Goal: Task Accomplishment & Management: Use online tool/utility

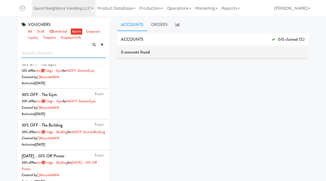
scroll to position [117, 0]
click at [28, 32] on link "all" at bounding box center [30, 31] width 6 height 6
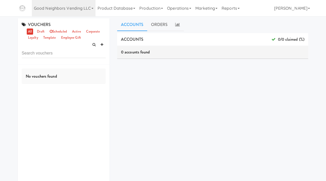
scroll to position [0, 0]
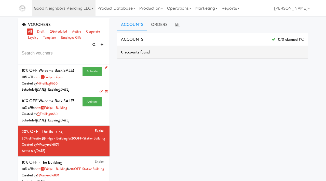
click at [105, 67] on icon at bounding box center [106, 67] width 3 height 3
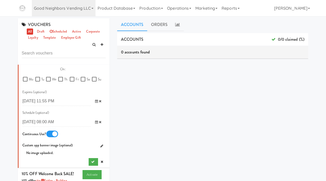
scroll to position [308, 0]
click at [96, 122] on icon at bounding box center [96, 121] width 3 height 3
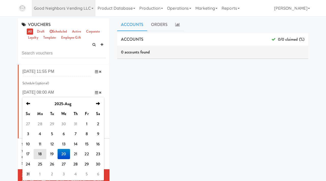
scroll to position [345, 0]
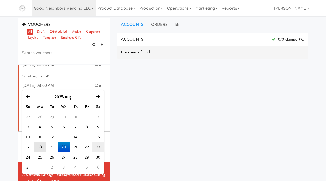
click at [99, 148] on td "23" at bounding box center [98, 147] width 12 height 10
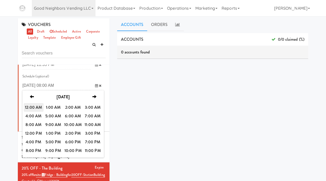
click at [32, 109] on span "12:00 AM" at bounding box center [34, 107] width 20 height 9
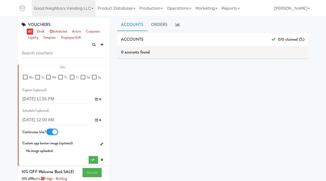
scroll to position [312, 0]
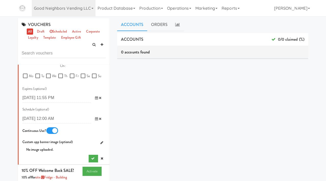
click at [96, 98] on icon at bounding box center [96, 97] width 3 height 3
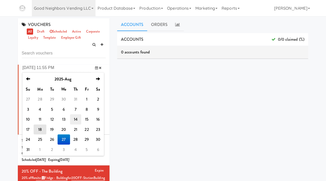
scroll to position [342, 0]
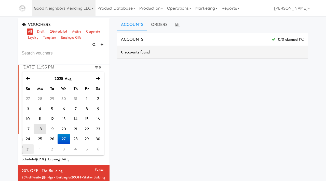
click at [31, 148] on td "31" at bounding box center [27, 149] width 11 height 10
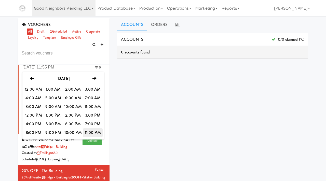
click at [91, 132] on span "11:00 PM" at bounding box center [93, 132] width 20 height 9
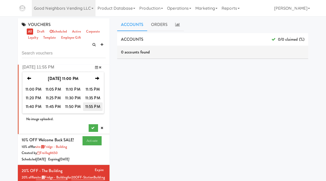
click at [90, 108] on span "11:55 PM" at bounding box center [93, 106] width 20 height 9
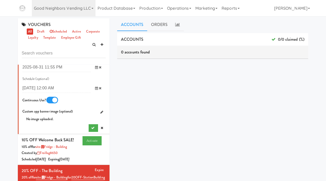
click at [55, 68] on input "2025-08-27 11:55 PM" at bounding box center [56, 67] width 68 height 9
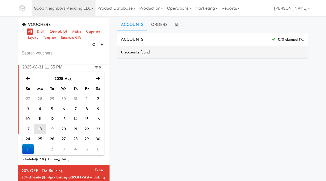
click at [153, 88] on div "ACCOUNTS 0/0 claimed (%) 0 accounts found ORDERS 0 orders found dashboard/99" at bounding box center [212, 128] width 191 height 191
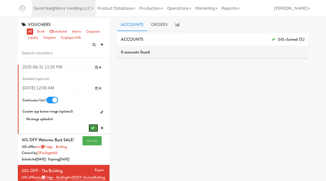
click at [90, 128] on button "submit" at bounding box center [93, 128] width 9 height 8
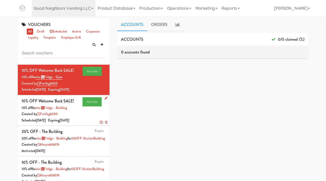
click at [106, 97] on icon at bounding box center [106, 97] width 3 height 3
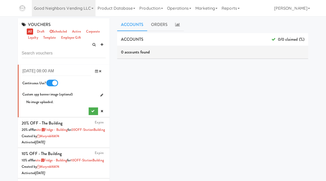
scroll to position [390, 0]
click at [96, 70] on icon at bounding box center [96, 70] width 3 height 3
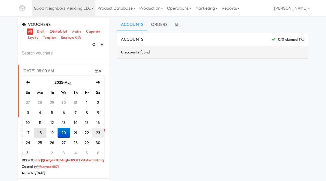
click at [95, 132] on td "23" at bounding box center [98, 133] width 12 height 10
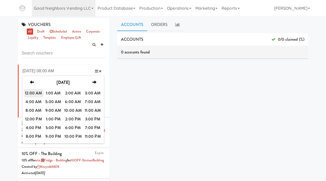
click at [38, 92] on span "12:00 AM" at bounding box center [34, 93] width 20 height 9
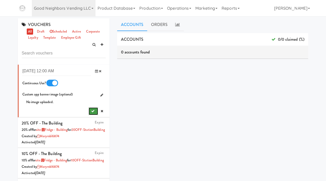
click at [90, 111] on button "submit" at bounding box center [93, 111] width 9 height 8
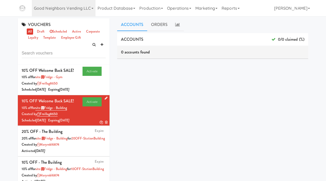
click at [106, 99] on icon at bounding box center [106, 97] width 3 height 3
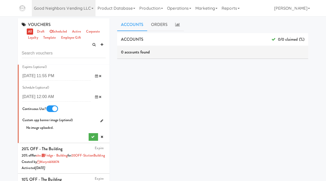
scroll to position [365, 0]
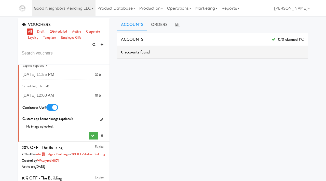
click at [96, 75] on icon at bounding box center [96, 74] width 3 height 3
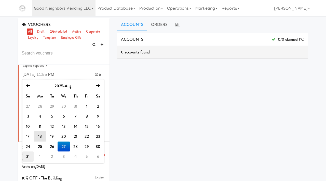
click at [30, 156] on td "31" at bounding box center [27, 156] width 11 height 10
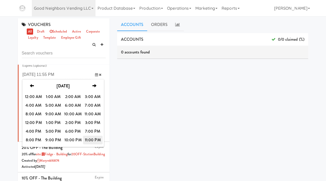
click at [89, 137] on span "11:00 PM" at bounding box center [93, 140] width 20 height 9
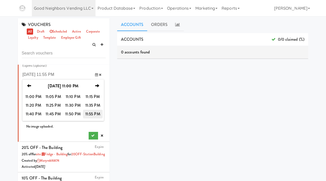
click at [91, 113] on span "11:55 PM" at bounding box center [93, 114] width 20 height 9
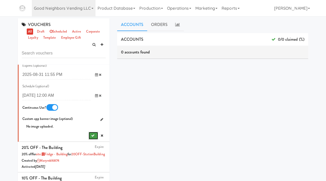
click at [92, 135] on icon "submit" at bounding box center [92, 135] width 3 height 3
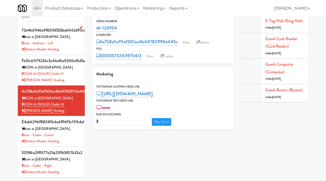
scroll to position [0, 0]
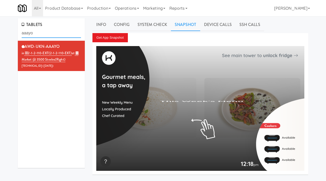
drag, startPoint x: 0, startPoint y: 0, endPoint x: 9, endPoint y: 32, distance: 32.9
click at [9, 32] on div "TABLETS aaayo AWD-UKN-AAAYO in 2-1-2-110-EXT (2-1-2-110-EXT) at Market @ 3500 S…" at bounding box center [163, 120] width 326 height 205
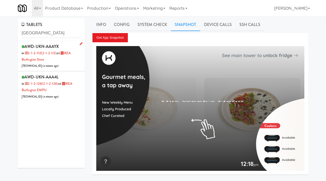
click at [69, 64] on div "AWD-UKN-AAAYX in 2-1-2-112 (2-1-2-112) at IKEA Burlington Store 206.0.69.52 ( a…" at bounding box center [51, 56] width 59 height 26
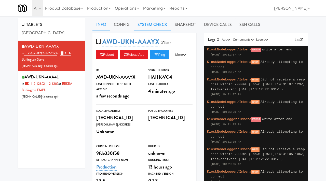
click at [160, 25] on link "System Check" at bounding box center [152, 24] width 37 height 13
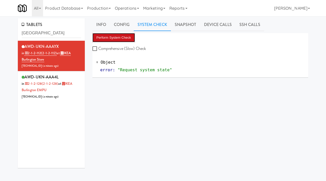
click at [118, 40] on button "Perform System Check" at bounding box center [113, 37] width 43 height 9
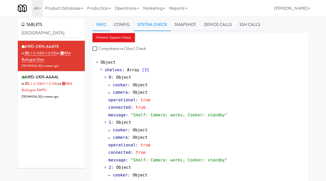
click at [98, 21] on link "Info" at bounding box center [101, 24] width 18 height 13
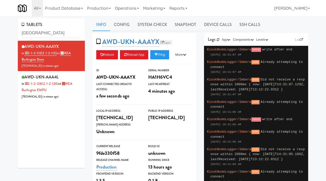
click at [168, 44] on link "Esper" at bounding box center [165, 42] width 13 height 5
click at [152, 22] on link "System Check" at bounding box center [152, 24] width 37 height 13
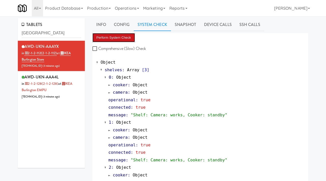
click at [107, 36] on button "Perform System Check" at bounding box center [113, 37] width 43 height 9
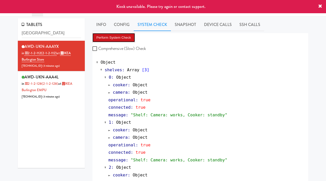
click at [115, 39] on button "Perform System Check" at bounding box center [113, 37] width 43 height 9
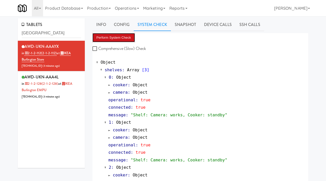
click at [112, 40] on button "Perform System Check" at bounding box center [113, 37] width 43 height 9
click at [103, 36] on button "Perform System Check" at bounding box center [113, 37] width 43 height 9
click at [101, 24] on link "Info" at bounding box center [101, 24] width 18 height 13
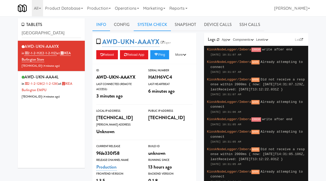
click at [156, 27] on link "System Check" at bounding box center [152, 24] width 37 height 13
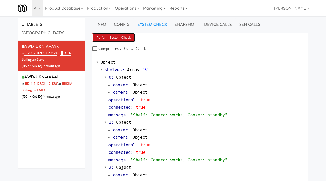
click at [117, 38] on button "Perform System Check" at bounding box center [113, 37] width 43 height 9
click at [105, 27] on link "Info" at bounding box center [101, 24] width 18 height 13
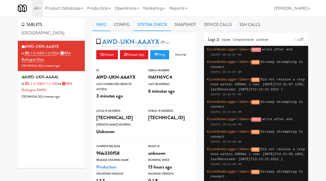
click at [154, 23] on link "System Check" at bounding box center [152, 24] width 37 height 13
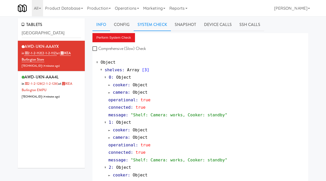
click at [99, 24] on link "Info" at bounding box center [101, 24] width 18 height 13
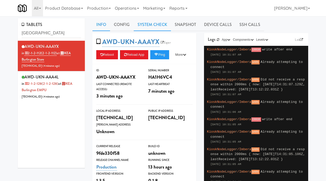
click at [153, 23] on link "System Check" at bounding box center [152, 24] width 37 height 13
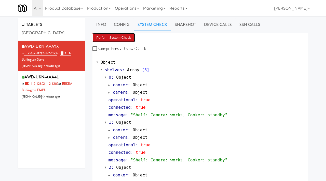
click at [115, 37] on button "Perform System Check" at bounding box center [113, 37] width 43 height 9
click at [105, 28] on link "Info" at bounding box center [101, 24] width 18 height 13
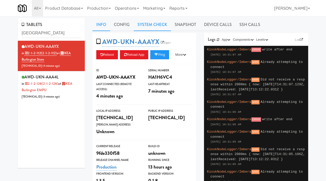
click at [154, 24] on link "System Check" at bounding box center [152, 24] width 37 height 13
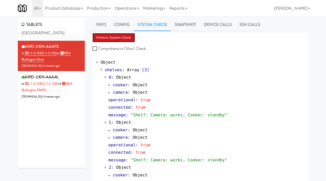
click at [113, 38] on button "Perform System Check" at bounding box center [113, 37] width 43 height 9
click at [103, 25] on link "Info" at bounding box center [101, 24] width 18 height 13
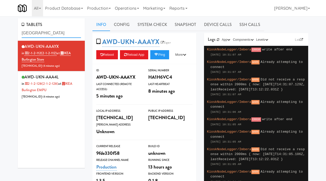
click at [46, 36] on input "burlington" at bounding box center [51, 32] width 59 height 9
type input "mattr"
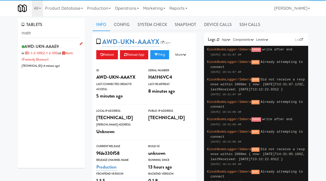
click at [63, 50] on div "AWD-UKN-AAAE9 in 2-1-2-105 (2-1-2-105) at Mattr (formerly Shawcor) 99.209.202.1…" at bounding box center [51, 56] width 59 height 26
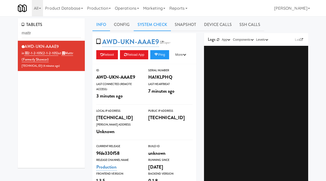
click at [147, 30] on link "System Check" at bounding box center [152, 24] width 37 height 13
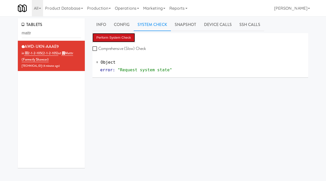
click at [110, 35] on button "Perform System Check" at bounding box center [113, 37] width 43 height 9
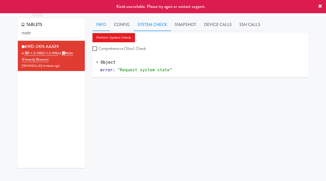
click at [102, 23] on link "Info" at bounding box center [101, 24] width 18 height 13
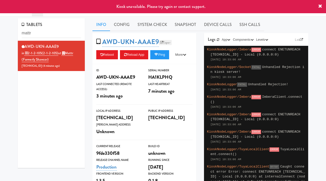
click at [168, 41] on link "Esper" at bounding box center [165, 42] width 13 height 5
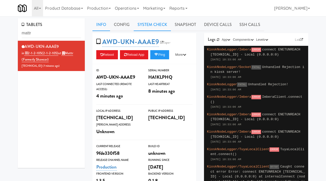
click at [154, 23] on link "System Check" at bounding box center [152, 24] width 37 height 13
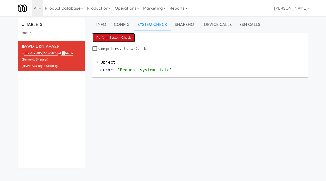
click at [118, 37] on button "Perform System Check" at bounding box center [113, 37] width 43 height 9
click at [109, 40] on button "Perform System Check" at bounding box center [113, 37] width 43 height 9
click at [107, 37] on button "Perform System Check" at bounding box center [113, 37] width 43 height 9
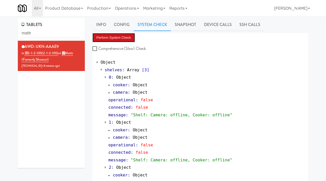
click at [115, 37] on button "Perform System Check" at bounding box center [113, 37] width 43 height 9
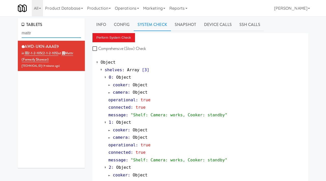
click at [37, 32] on input "mattr" at bounding box center [51, 32] width 59 height 9
drag, startPoint x: 64, startPoint y: 46, endPoint x: 25, endPoint y: 45, distance: 38.9
click at [25, 45] on div "AWD-UKN-AAAE9 in 2-1-2-105 (2-1-2-105) at Mattr (formerly Shawcor) 99.209.202.1…" at bounding box center [51, 56] width 59 height 26
copy span "AWD-UKN-AAAE9"
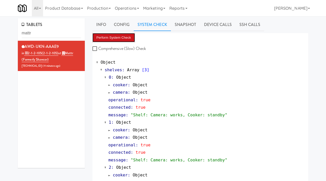
click at [103, 39] on button "Perform System Check" at bounding box center [113, 37] width 43 height 9
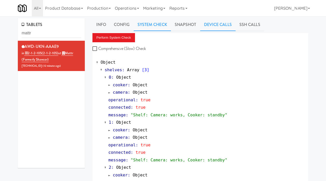
click at [208, 26] on link "Device Calls" at bounding box center [217, 24] width 35 height 13
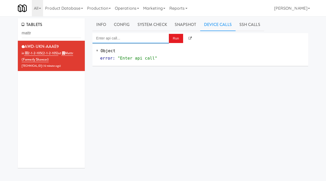
click at [127, 41] on input "Enter api call..." at bounding box center [130, 38] width 76 height 10
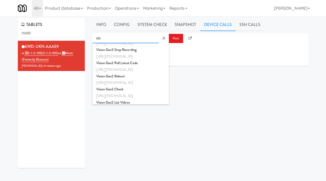
scroll to position [79, 0]
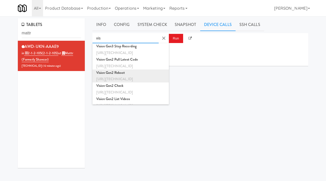
click at [109, 77] on div "http://192.168.1.242:8000/helpers/reboot" at bounding box center [130, 79] width 69 height 7
type input "Vision Gen2 Reboot"
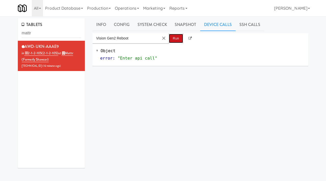
click at [170, 38] on button "Run" at bounding box center [176, 38] width 14 height 9
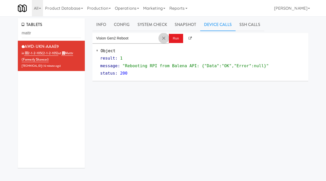
click at [162, 38] on md-icon "Clear Input" at bounding box center [164, 38] width 6 height 6
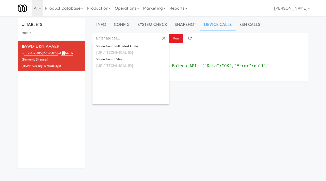
scroll to position [0, 0]
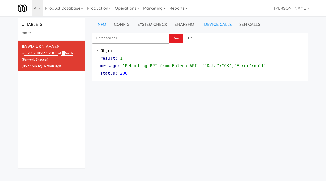
click at [102, 23] on link "Info" at bounding box center [101, 24] width 18 height 13
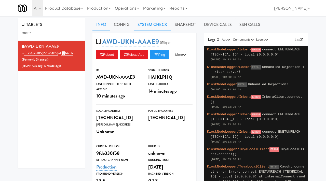
click at [146, 23] on link "System Check" at bounding box center [152, 24] width 37 height 13
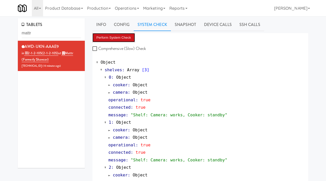
click at [110, 37] on button "Perform System Check" at bounding box center [113, 37] width 43 height 9
click at [103, 26] on link "Info" at bounding box center [101, 24] width 18 height 13
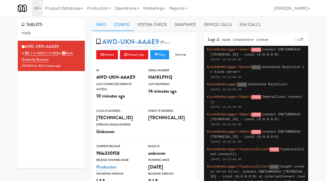
click at [130, 21] on link "Config" at bounding box center [122, 24] width 24 height 13
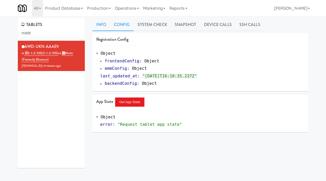
click at [103, 28] on link "Info" at bounding box center [101, 24] width 18 height 13
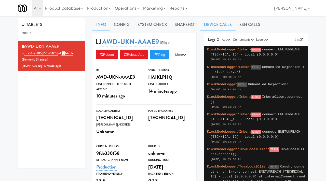
click at [221, 22] on link "Device Calls" at bounding box center [217, 24] width 35 height 13
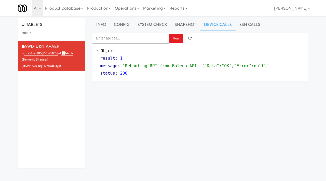
click at [139, 38] on body "Okay Okay Select date: previous 2025-Aug next Su Mo Tu We Th Fr Sa 27 28 29 30 …" at bounding box center [163, 106] width 326 height 181
click at [97, 26] on link "Info" at bounding box center [101, 24] width 18 height 13
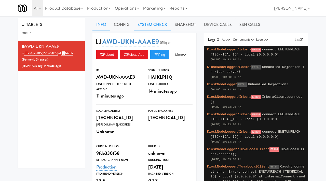
click at [155, 29] on link "System Check" at bounding box center [152, 24] width 37 height 13
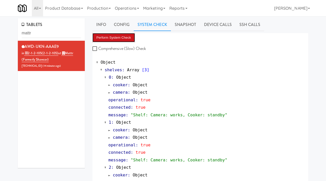
click at [108, 37] on button "Perform System Check" at bounding box center [113, 37] width 43 height 9
click at [100, 23] on link "Info" at bounding box center [101, 24] width 18 height 13
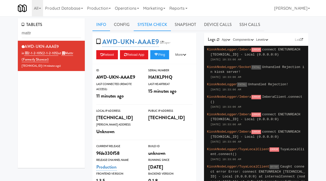
click at [141, 22] on link "System Check" at bounding box center [152, 24] width 37 height 13
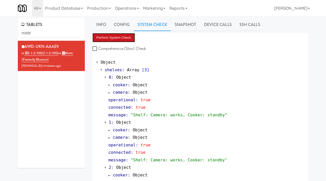
click at [116, 37] on button "Perform System Check" at bounding box center [113, 37] width 43 height 9
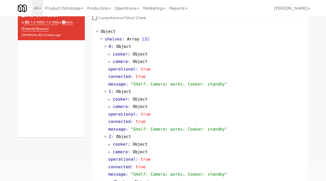
scroll to position [8, 0]
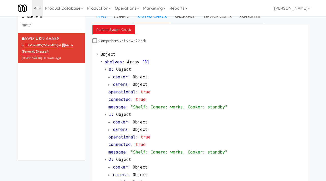
click at [104, 17] on link "Info" at bounding box center [101, 16] width 18 height 13
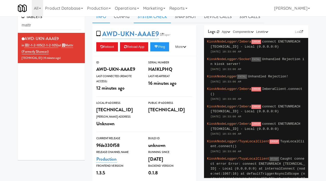
click at [156, 18] on link "System Check" at bounding box center [152, 16] width 37 height 13
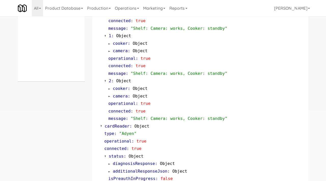
scroll to position [0, 0]
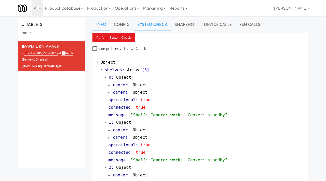
click at [101, 27] on link "Info" at bounding box center [101, 24] width 18 height 13
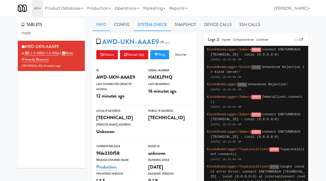
click at [150, 24] on link "System Check" at bounding box center [152, 24] width 37 height 13
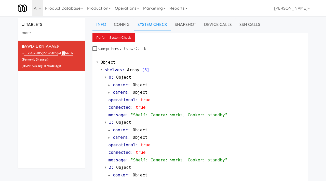
click at [102, 27] on link "Info" at bounding box center [101, 24] width 18 height 13
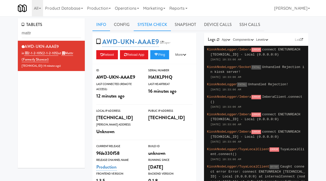
click at [142, 30] on link "System Check" at bounding box center [152, 24] width 37 height 13
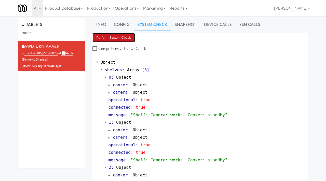
click at [115, 40] on button "Perform System Check" at bounding box center [113, 37] width 43 height 9
click at [107, 29] on link "Info" at bounding box center [101, 24] width 18 height 13
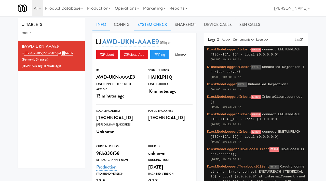
click at [157, 21] on link "System Check" at bounding box center [152, 24] width 37 height 13
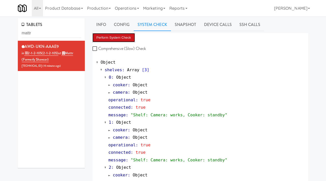
click at [106, 37] on button "Perform System Check" at bounding box center [113, 37] width 43 height 9
click at [113, 33] on button "Perform System Check" at bounding box center [113, 37] width 43 height 9
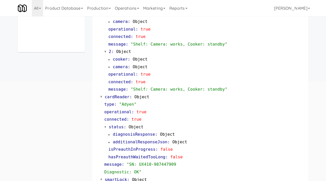
scroll to position [115, 0]
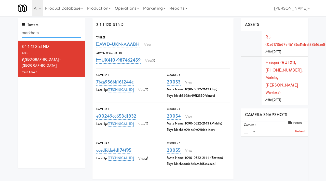
click at [56, 35] on input "markham" at bounding box center [51, 32] width 59 height 9
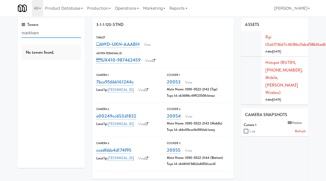
paste input "AWD-UKN-AAAE9"
type input "AWD-UKN-AAAE9"
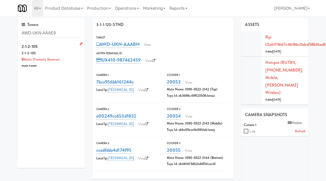
click at [55, 46] on div "2-1-2-105" at bounding box center [51, 47] width 59 height 8
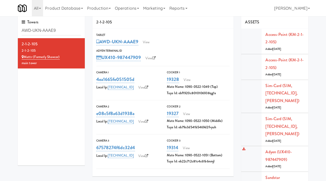
scroll to position [4, 0]
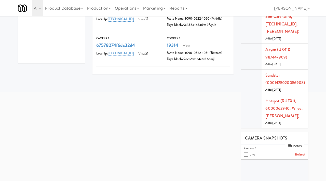
scroll to position [106, 0]
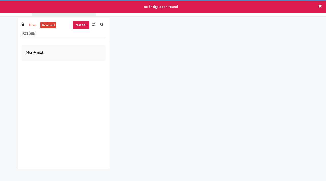
click at [86, 6] on div "no fridge open found" at bounding box center [163, 6] width 326 height 13
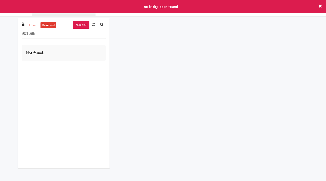
click at [318, 7] on icon at bounding box center [320, 6] width 4 height 4
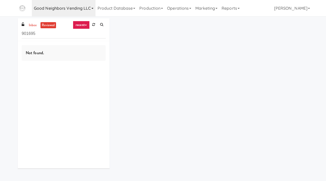
click at [80, 6] on link "Good Neighbors Vending LLC" at bounding box center [64, 8] width 64 height 16
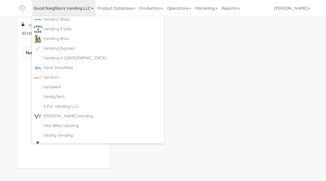
scroll to position [2670, 0]
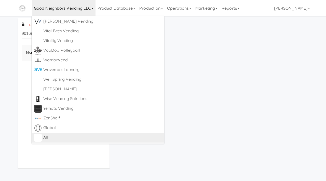
click at [49, 135] on div "All" at bounding box center [102, 138] width 119 height 8
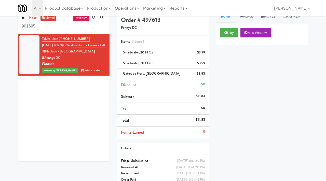
scroll to position [11, 0]
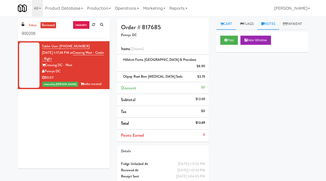
click at [268, 22] on link "Notes" at bounding box center [268, 23] width 22 height 11
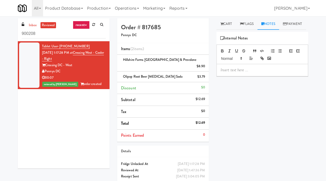
click at [226, 73] on p at bounding box center [261, 70] width 83 height 6
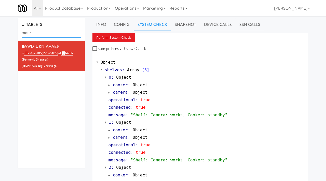
click at [43, 34] on input "mattr" at bounding box center [51, 32] width 59 height 9
type input "[PERSON_NAME]"
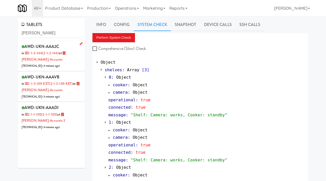
click at [72, 60] on div "AWD-UKN-AAA2C in 2-1-2-144 (2-1-2-144) at [PERSON_NAME]-Accurate [TECHNICAL_ID]…" at bounding box center [51, 56] width 59 height 26
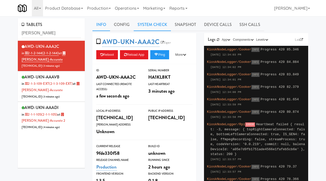
click at [146, 23] on link "System Check" at bounding box center [152, 24] width 37 height 13
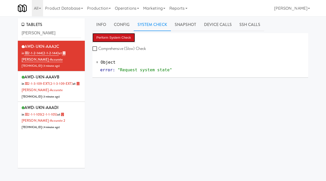
click at [107, 37] on button "Perform System Check" at bounding box center [113, 37] width 43 height 9
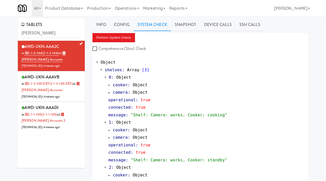
drag, startPoint x: 62, startPoint y: 46, endPoint x: 25, endPoint y: 44, distance: 36.9
click at [25, 44] on div "AWD-UKN-AAA2C in 2-1-2-144 (2-1-2-144) at Bothwell-Accurate 206.0.69.55 ( 4 min…" at bounding box center [51, 56] width 59 height 26
copy span "AWD-UKN-AAA2C"
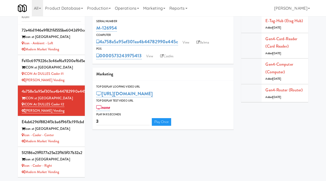
scroll to position [0, 0]
drag, startPoint x: 56, startPoint y: 19, endPoint x: 13, endPoint y: 31, distance: 45.1
click at [13, 31] on div "Cabinets icon 72e46d1146e9f821fd555be6042d90cd Icon at Austin Icon - Ambient - …" at bounding box center [163, 91] width 326 height 179
drag, startPoint x: 33, startPoint y: 18, endPoint x: 12, endPoint y: 16, distance: 20.7
click at [12, 17] on div "Cabinets icon 72e46d1146e9f821fd555be6042d90cd Icon at Austin Icon - Ambient - …" at bounding box center [163, 91] width 326 height 179
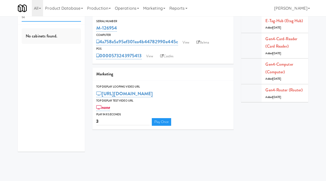
scroll to position [0, 0]
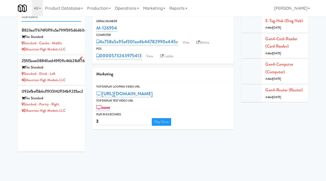
type input "standard"
click at [76, 73] on div "Standard - Drink - Left" at bounding box center [51, 74] width 59 height 6
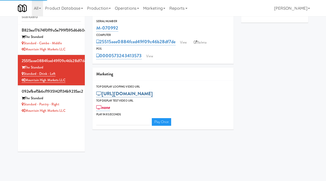
type input "3"
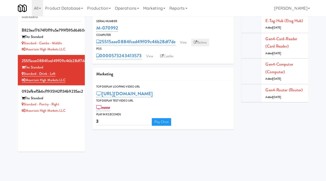
click at [199, 42] on link "Balena" at bounding box center [200, 43] width 18 height 8
click at [70, 38] on div "The Standard" at bounding box center [51, 37] width 59 height 6
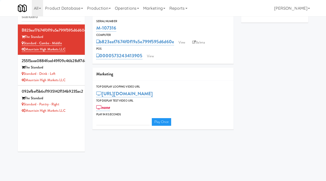
type input "3"
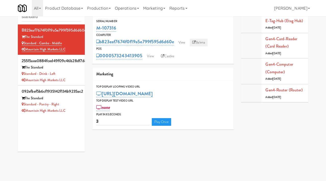
click at [203, 39] on link "Balena" at bounding box center [198, 43] width 18 height 8
click at [75, 102] on div "Standard - Pantry - Right" at bounding box center [51, 104] width 59 height 6
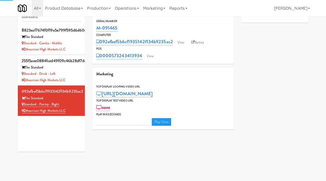
type input "3"
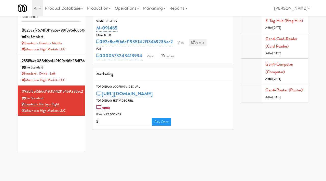
click at [202, 43] on link "Balena" at bounding box center [197, 43] width 18 height 8
click at [197, 42] on link "Balena" at bounding box center [197, 43] width 18 height 8
click at [75, 76] on div "Standard - Drink - Left" at bounding box center [51, 74] width 59 height 6
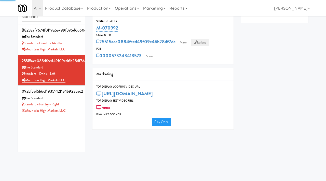
type input "3"
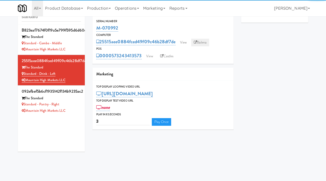
click at [200, 41] on link "Balena" at bounding box center [200, 43] width 18 height 8
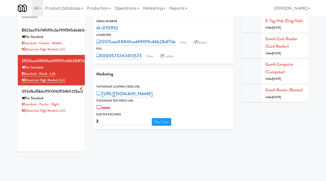
click at [74, 107] on div "Standard - Pantry - Right" at bounding box center [51, 104] width 59 height 6
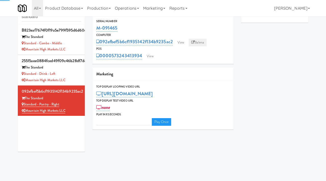
type input "3"
click at [197, 42] on link "Balena" at bounding box center [197, 43] width 18 height 8
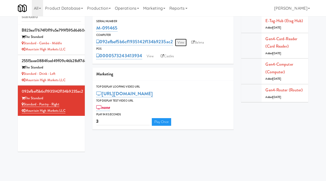
click at [185, 40] on link "View" at bounding box center [181, 43] width 12 height 8
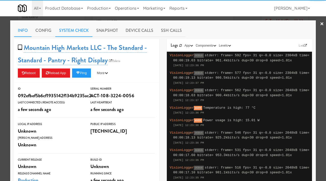
click at [70, 36] on link "System Check" at bounding box center [73, 30] width 37 height 13
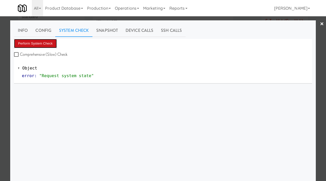
click at [35, 42] on button "Perform System Check" at bounding box center [35, 43] width 43 height 9
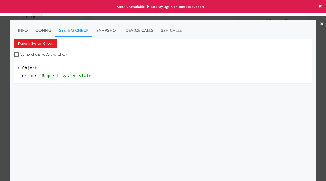
click at [0, 99] on div at bounding box center [163, 90] width 326 height 181
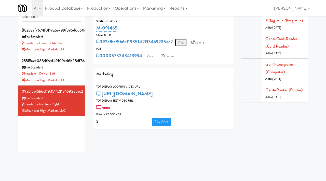
click at [180, 46] on link "View" at bounding box center [181, 43] width 12 height 8
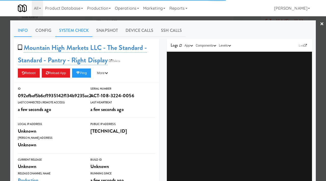
click at [74, 28] on link "System Check" at bounding box center [73, 30] width 37 height 13
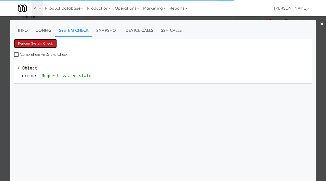
click at [51, 41] on button "Perform System Check" at bounding box center [35, 43] width 43 height 9
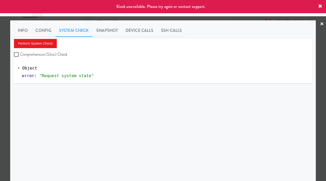
click at [0, 100] on div at bounding box center [163, 90] width 326 height 181
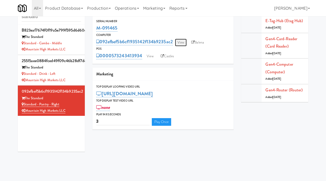
click at [185, 42] on link "View" at bounding box center [181, 43] width 12 height 8
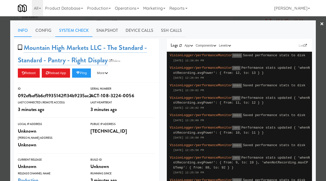
click at [70, 30] on link "System Check" at bounding box center [73, 30] width 37 height 13
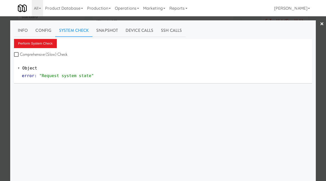
click at [44, 48] on div "Perform System Check Comprehensive (Slow) Check" at bounding box center [163, 48] width 298 height 19
click at [42, 43] on button "Perform System Check" at bounding box center [35, 43] width 43 height 9
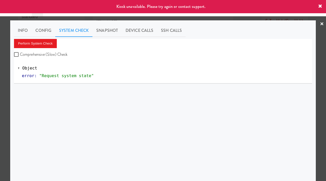
click at [0, 89] on div at bounding box center [163, 90] width 326 height 181
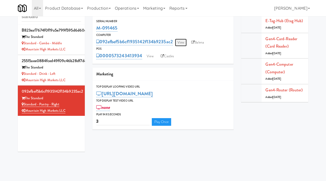
click at [182, 43] on link "View" at bounding box center [181, 43] width 12 height 8
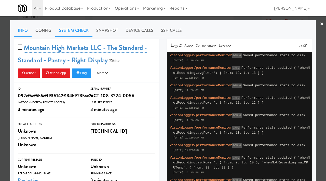
click at [79, 29] on link "System Check" at bounding box center [73, 30] width 37 height 13
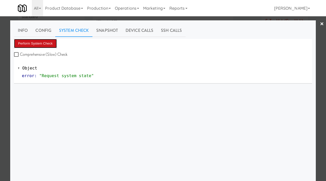
click at [37, 39] on button "Perform System Check" at bounding box center [35, 43] width 43 height 9
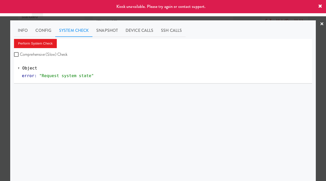
click at [14, 73] on div "Info Config System Check Snapshot Device Calls SSH Calls Perform System Check C…" at bounding box center [162, 126] width 305 height 213
click at [7, 77] on div at bounding box center [163, 90] width 326 height 181
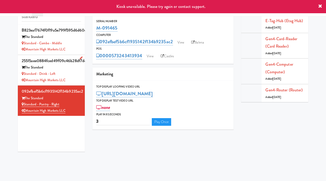
click at [84, 72] on li "25515aee0884fced49f09c46b28df7de The Standard Standard - Drink - Left Mountain …" at bounding box center [51, 70] width 67 height 31
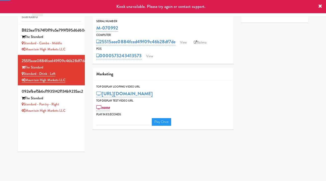
type input "3"
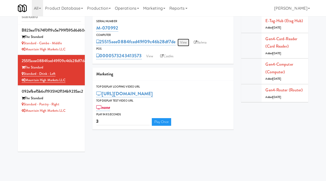
click at [183, 43] on link "View" at bounding box center [183, 43] width 12 height 8
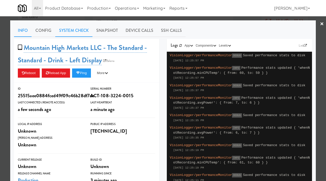
click at [79, 33] on link "System Check" at bounding box center [73, 30] width 37 height 13
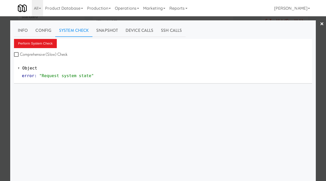
click at [42, 38] on div "Info Config System Check Snapshot Device Calls SSH Calls Perform System Check C…" at bounding box center [163, 126] width 298 height 205
click at [38, 41] on button "Perform System Check" at bounding box center [35, 43] width 43 height 9
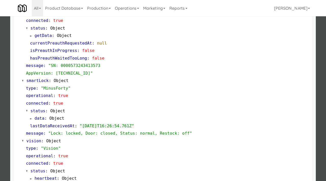
scroll to position [78, 0]
click at [3, 117] on div at bounding box center [163, 90] width 326 height 181
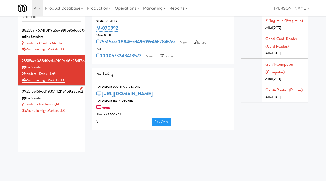
click at [71, 103] on div "Standard - Pantry - Right" at bounding box center [51, 104] width 59 height 6
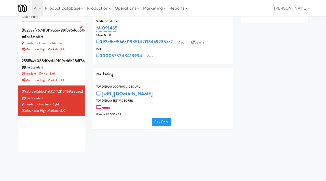
click at [76, 39] on div "The Standard" at bounding box center [51, 37] width 59 height 6
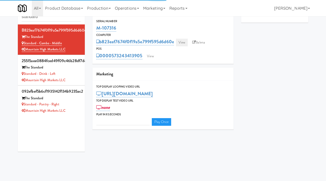
type input "3"
click at [184, 39] on link "View" at bounding box center [182, 43] width 12 height 8
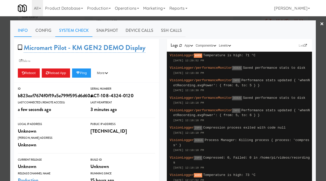
click at [84, 32] on link "System Check" at bounding box center [73, 30] width 37 height 13
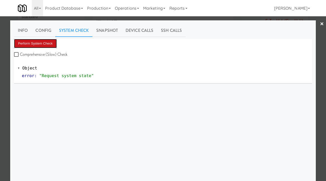
click at [44, 42] on button "Perform System Check" at bounding box center [35, 43] width 43 height 9
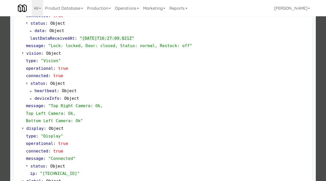
scroll to position [160, 0]
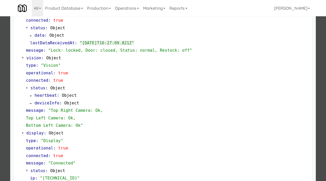
click at [4, 105] on div at bounding box center [163, 90] width 326 height 181
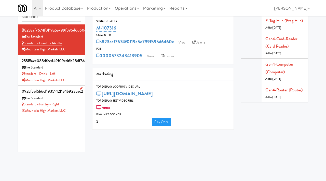
click at [78, 102] on div "Standard - Pantry - Right" at bounding box center [51, 104] width 59 height 6
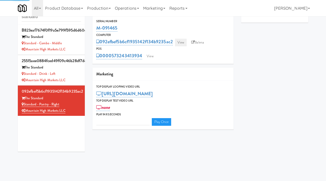
type input "3"
click at [185, 41] on link "View" at bounding box center [181, 43] width 12 height 8
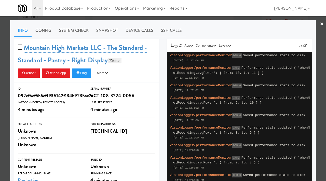
click at [121, 58] on link "Balena" at bounding box center [115, 60] width 14 height 5
click at [83, 32] on link "System Check" at bounding box center [73, 30] width 37 height 13
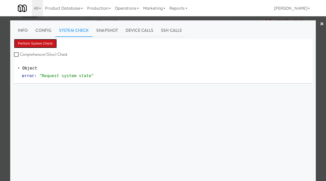
click at [47, 41] on button "Perform System Check" at bounding box center [35, 43] width 43 height 9
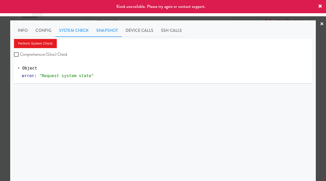
click at [98, 27] on link "Snapshot" at bounding box center [106, 30] width 29 height 13
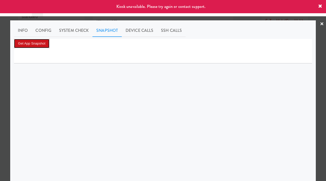
click at [41, 44] on button "Get App Snapshot" at bounding box center [31, 43] width 35 height 9
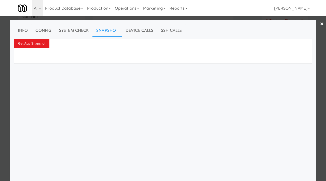
click at [0, 113] on div at bounding box center [163, 90] width 326 height 181
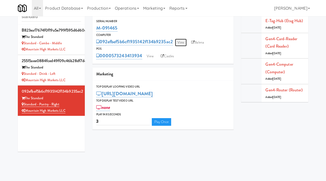
click at [179, 42] on link "View" at bounding box center [181, 43] width 12 height 8
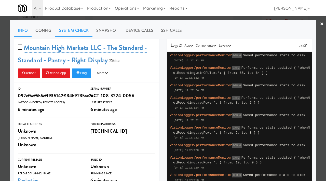
click at [85, 27] on link "System Check" at bounding box center [73, 30] width 37 height 13
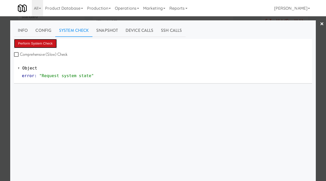
click at [39, 41] on button "Perform System Check" at bounding box center [35, 43] width 43 height 9
click at [0, 78] on div at bounding box center [163, 90] width 326 height 181
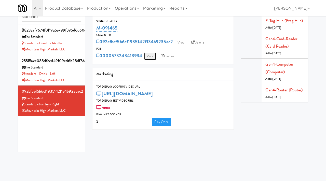
click at [153, 54] on link "View" at bounding box center [150, 56] width 12 height 8
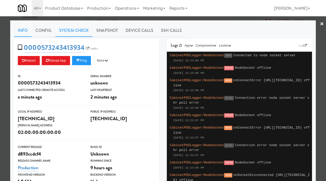
click at [69, 28] on link "System Check" at bounding box center [73, 30] width 37 height 13
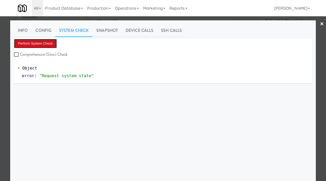
click at [41, 42] on button "Perform System Check" at bounding box center [35, 43] width 43 height 9
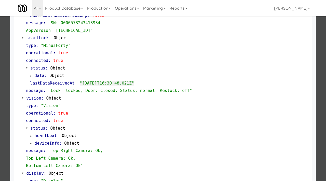
scroll to position [117, 0]
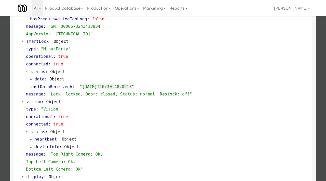
click at [2, 122] on div at bounding box center [163, 90] width 326 height 181
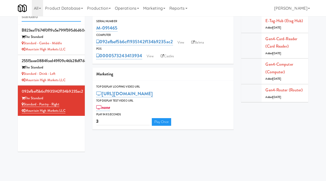
click at [50, 18] on input "standard" at bounding box center [51, 16] width 59 height 9
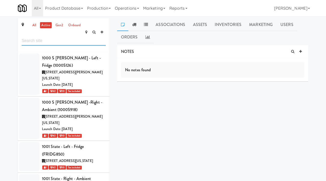
scroll to position [18267, 0]
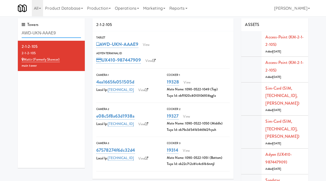
click at [62, 36] on input "AWD-UKN-AAAE9" at bounding box center [51, 32] width 59 height 9
paste input "2C"
type input "AWD-UKN-AAA2C"
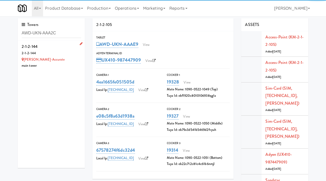
click at [60, 55] on div "2-1-2-144" at bounding box center [51, 53] width 59 height 6
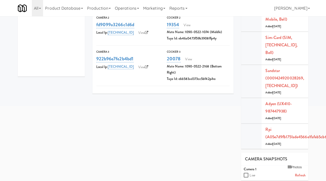
scroll to position [93, 0]
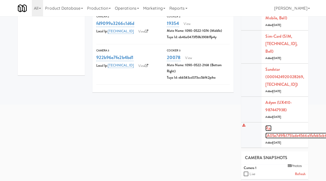
click at [269, 128] on link "Rpi (a05e7d9fb1751ade4566e1fafeb5cb6e)" at bounding box center [297, 131] width 64 height 13
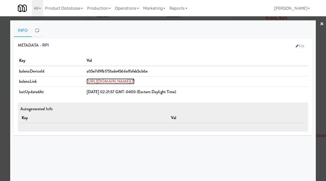
click at [86, 83] on link "[URL][DOMAIN_NAME]" at bounding box center [110, 81] width 48 height 6
